Goal: Navigation & Orientation: Find specific page/section

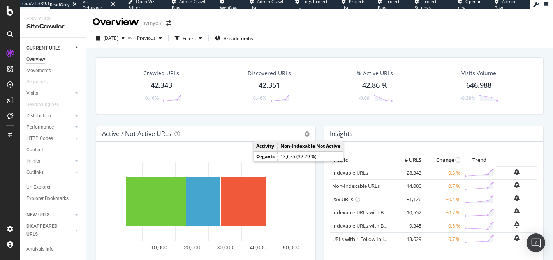
click at [7, 31] on icon at bounding box center [10, 34] width 6 height 6
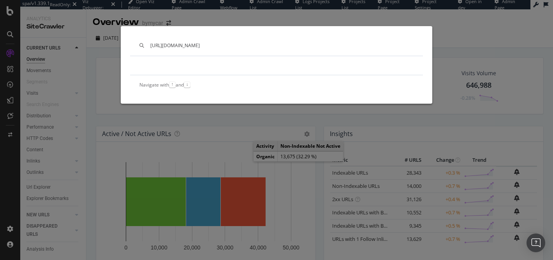
type input "[URL][DOMAIN_NAME]"
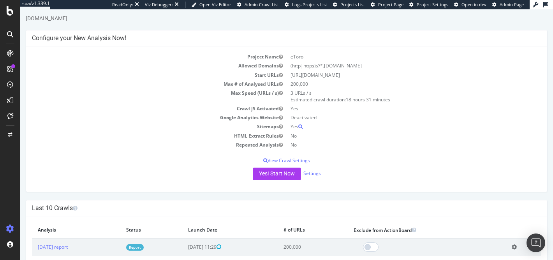
scroll to position [18, 0]
click at [16, 33] on div at bounding box center [10, 34] width 19 height 12
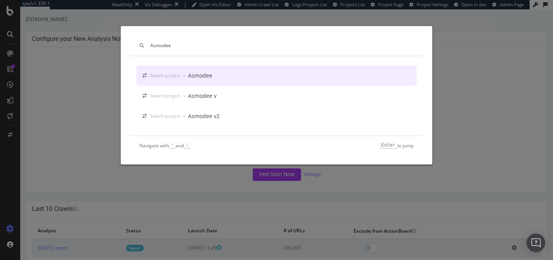
type input "Asmodee"
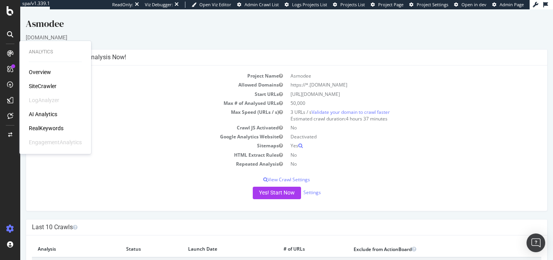
scroll to position [115, 0]
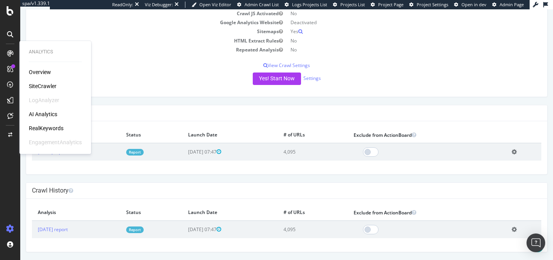
click at [123, 165] on div "× Fermer Delete Analysis ? Are you sure you want to delete the analysis "[DATE]…" at bounding box center [286, 147] width 521 height 53
click at [210, 109] on h4 "Last 10 Crawls" at bounding box center [286, 113] width 509 height 8
click at [115, 151] on td "[DATE] report" at bounding box center [76, 152] width 88 height 18
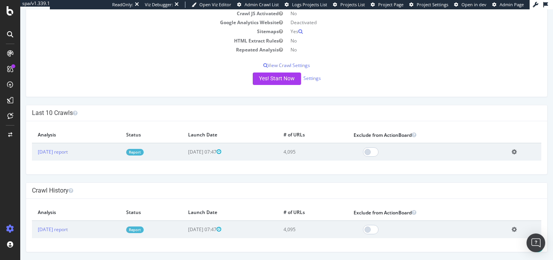
click at [12, 36] on icon at bounding box center [10, 34] width 6 height 6
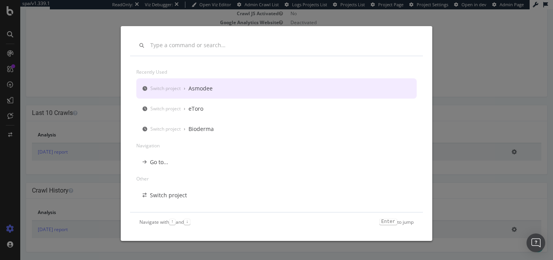
scroll to position [0, 0]
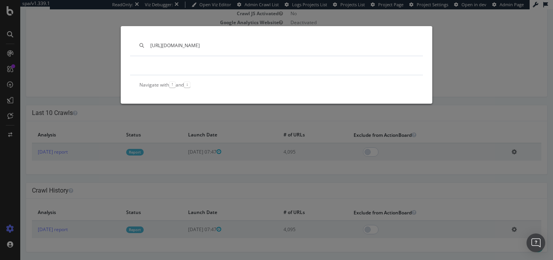
type input "[URL][DOMAIN_NAME]"
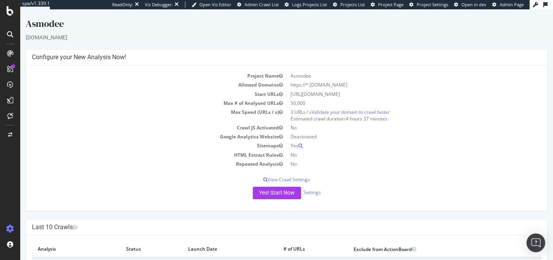
click at [8, 33] on icon at bounding box center [10, 34] width 6 height 6
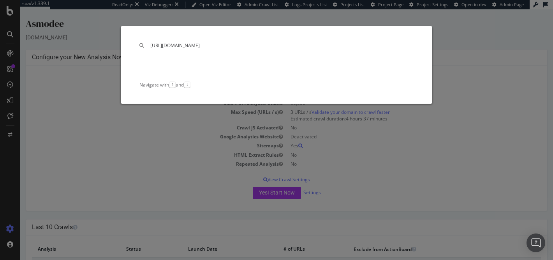
drag, startPoint x: 166, startPoint y: 46, endPoint x: 110, endPoint y: 40, distance: 56.7
click at [110, 40] on div "[URL][DOMAIN_NAME] Navigate with ↑ and ↓" at bounding box center [276, 130] width 553 height 260
type input "[DOMAIN_NAME]"
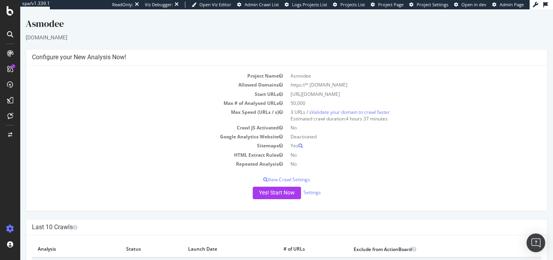
click at [509, 2] on span "Admin Page" at bounding box center [511, 5] width 24 height 6
click at [505, 1] on div "ReadOnly: Viz Debugger: Open Viz Editor Admin Crawl List Logs Projects List Pro…" at bounding box center [320, 4] width 417 height 9
click at [503, 4] on span "Admin Page" at bounding box center [511, 5] width 24 height 6
